Goal: Task Accomplishment & Management: Complete application form

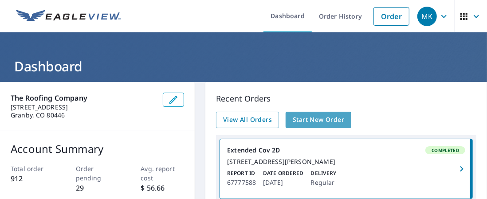
click at [298, 119] on span "Start New Order" at bounding box center [318, 120] width 51 height 11
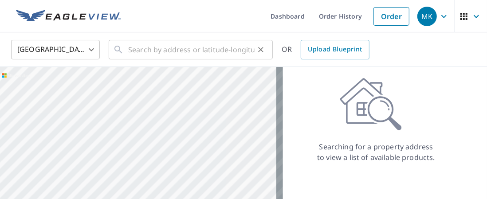
click at [128, 51] on div "​" at bounding box center [191, 50] width 164 height 20
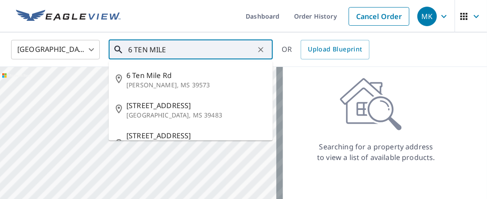
click at [212, 53] on input "6 TEN MILE" at bounding box center [191, 49] width 127 height 25
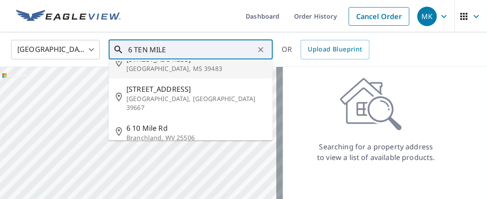
scroll to position [48, 0]
click at [208, 47] on input "6 TEN MILE" at bounding box center [191, 49] width 127 height 25
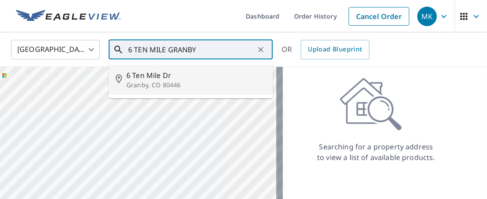
click at [167, 75] on span "6 Ten Mile Dr" at bounding box center [196, 75] width 139 height 11
type input "[STREET_ADDRESS][PERSON_NAME]"
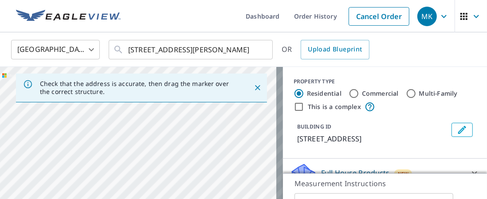
drag, startPoint x: 147, startPoint y: 129, endPoint x: 149, endPoint y: 166, distance: 36.9
click at [149, 166] on div "[STREET_ADDRESS][PERSON_NAME]" at bounding box center [141, 160] width 283 height 186
drag, startPoint x: 128, startPoint y: 127, endPoint x: 138, endPoint y: 166, distance: 40.5
click at [138, 166] on div "[STREET_ADDRESS][PERSON_NAME]" at bounding box center [141, 160] width 283 height 186
drag, startPoint x: 131, startPoint y: 151, endPoint x: 138, endPoint y: 158, distance: 9.7
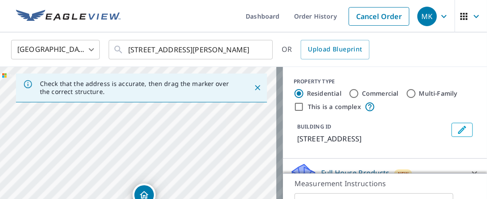
click at [138, 158] on div "[STREET_ADDRESS][PERSON_NAME]" at bounding box center [141, 160] width 283 height 186
